Goal: Book appointment/travel/reservation

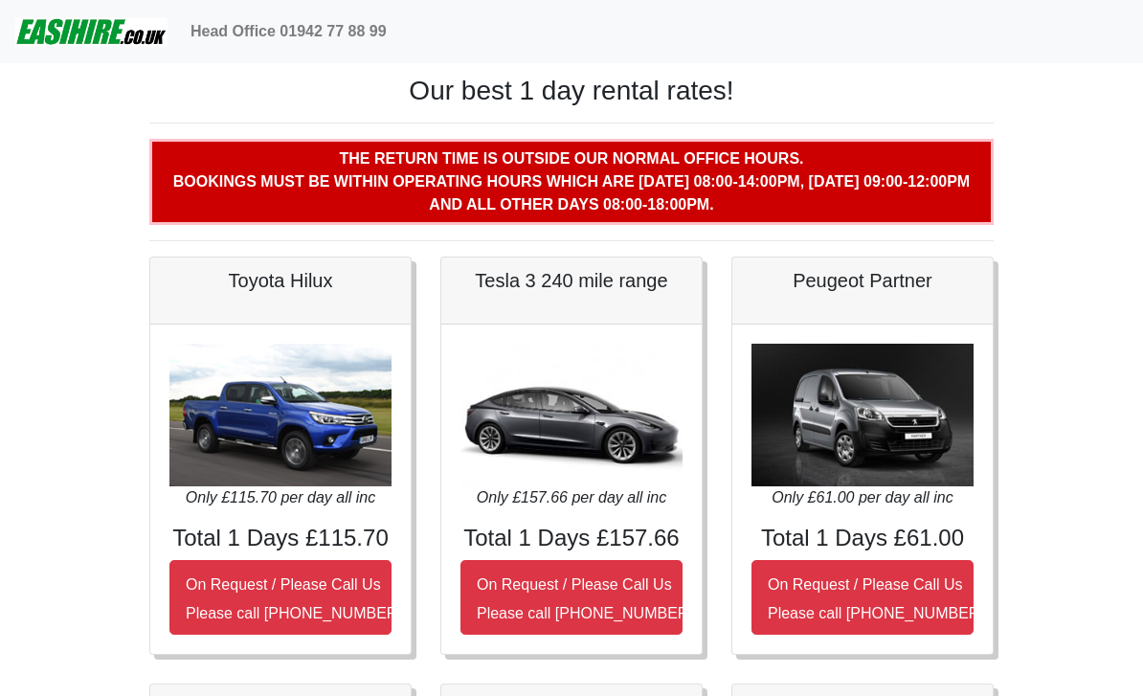
click at [929, 4] on nav "Head Office 01942 77 88 99" at bounding box center [571, 31] width 1143 height 63
click at [84, 42] on img at bounding box center [91, 31] width 152 height 38
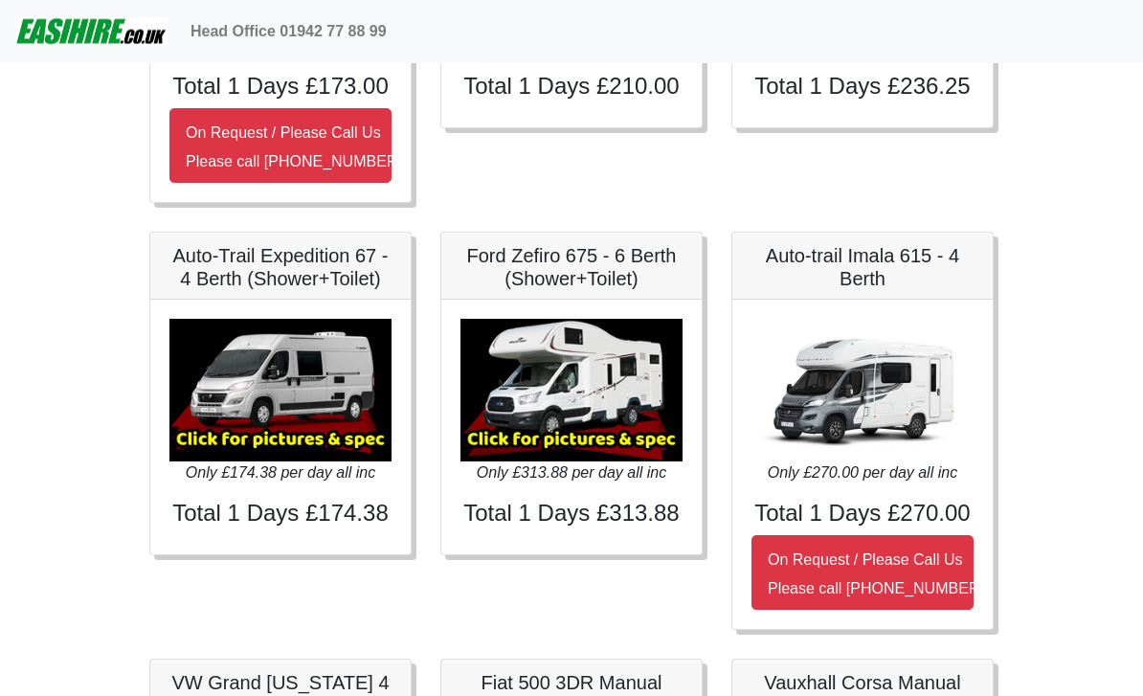
scroll to position [2170, 0]
